Goal: Transaction & Acquisition: Purchase product/service

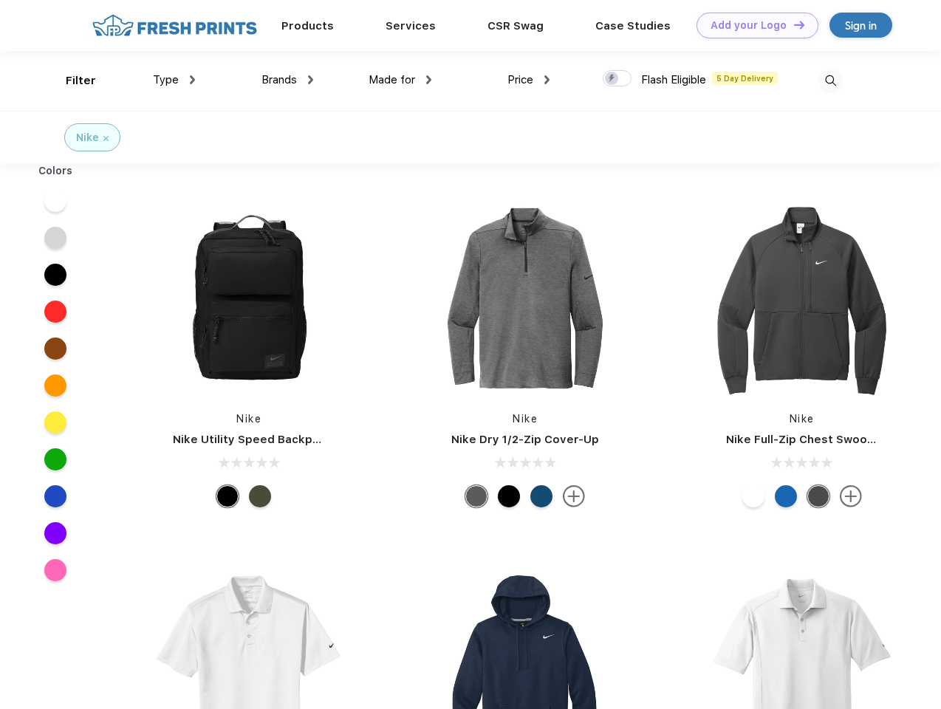
click at [752, 25] on link "Add your Logo Design Tool" at bounding box center [757, 26] width 122 height 26
click at [0, 0] on div "Design Tool" at bounding box center [0, 0] width 0 height 0
click at [792, 24] on link "Add your Logo Design Tool" at bounding box center [757, 26] width 122 height 26
click at [71, 80] on div "Filter" at bounding box center [81, 80] width 30 height 17
click at [174, 80] on span "Type" at bounding box center [166, 79] width 26 height 13
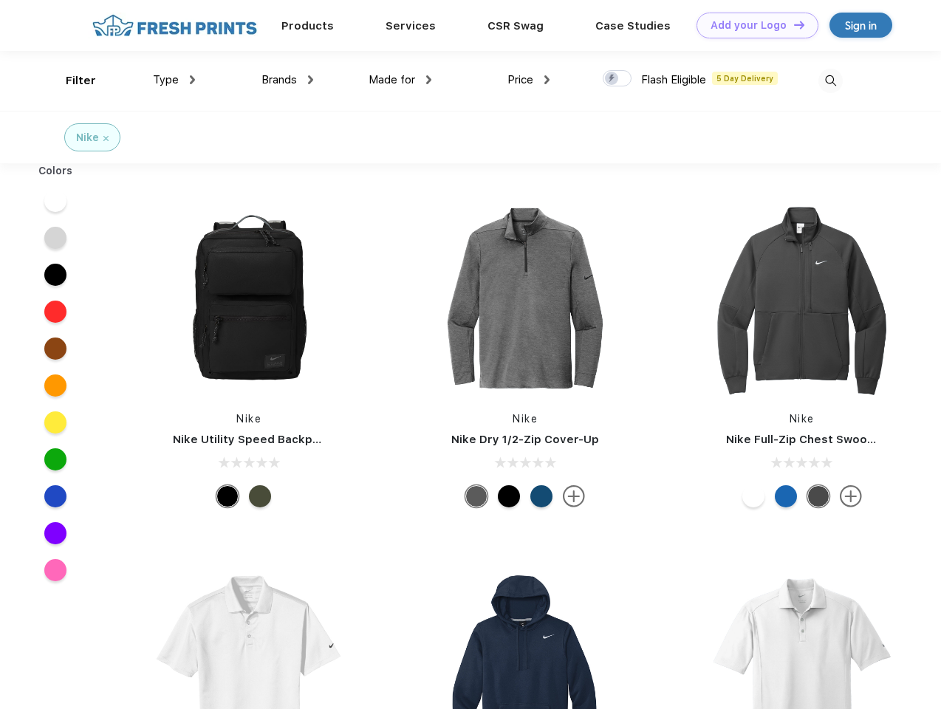
click at [287, 80] on span "Brands" at bounding box center [278, 79] width 35 height 13
click at [400, 80] on span "Made for" at bounding box center [391, 79] width 47 height 13
click at [529, 80] on span "Price" at bounding box center [520, 79] width 26 height 13
click at [617, 79] on div at bounding box center [616, 78] width 29 height 16
click at [612, 79] on input "checkbox" at bounding box center [607, 74] width 10 height 10
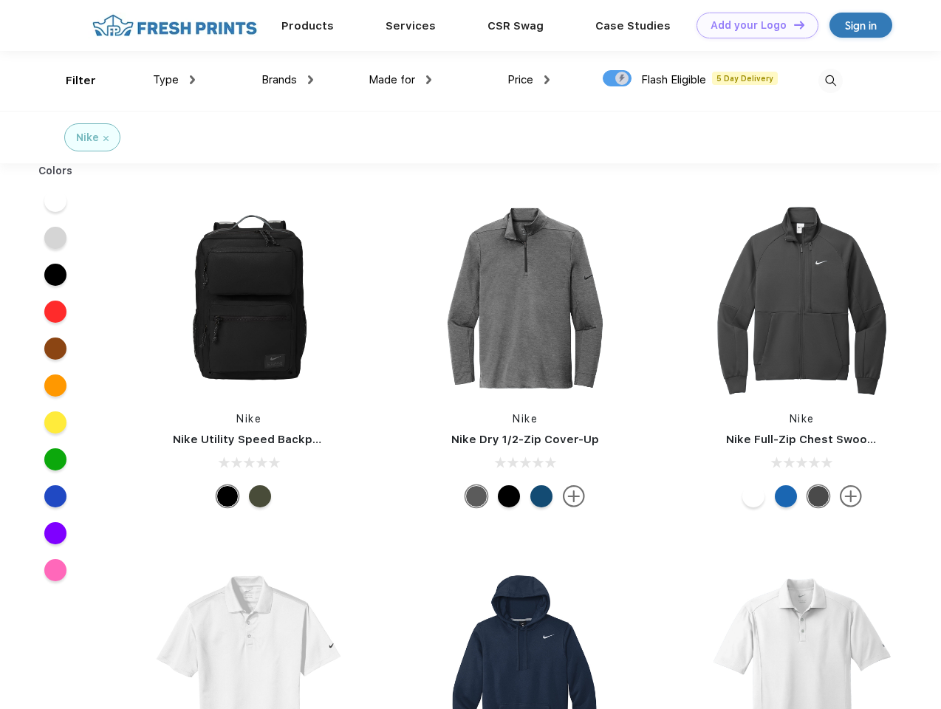
click at [830, 80] on img at bounding box center [830, 81] width 24 height 24
